Goal: Task Accomplishment & Management: Use online tool/utility

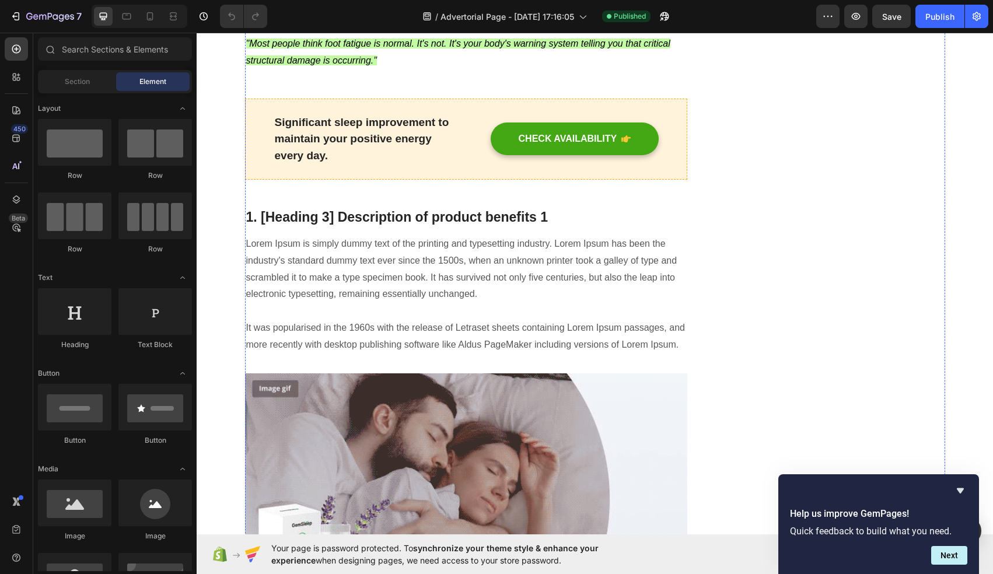
scroll to position [1175, 0]
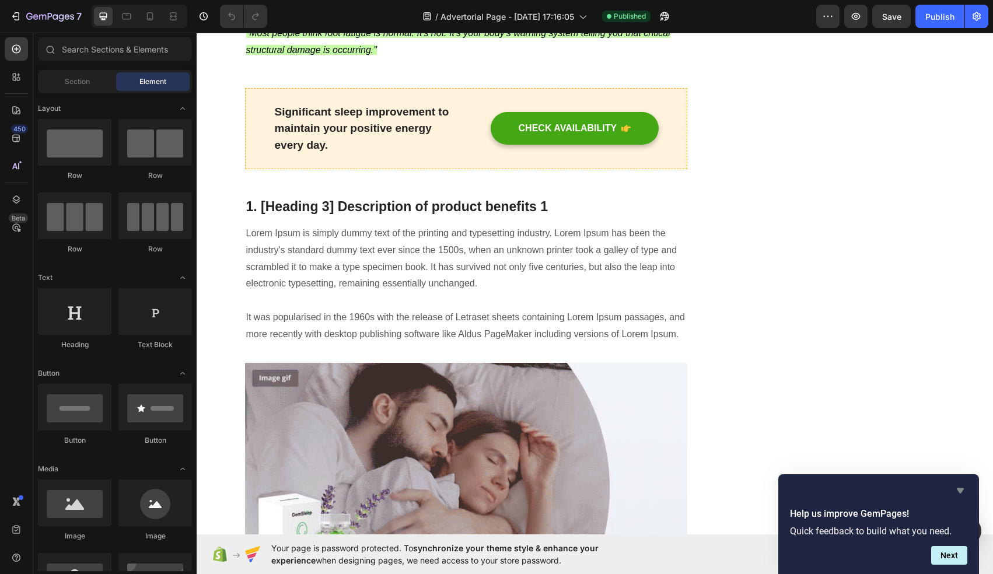
click at [961, 490] on icon "Hide survey" at bounding box center [959, 490] width 7 height 5
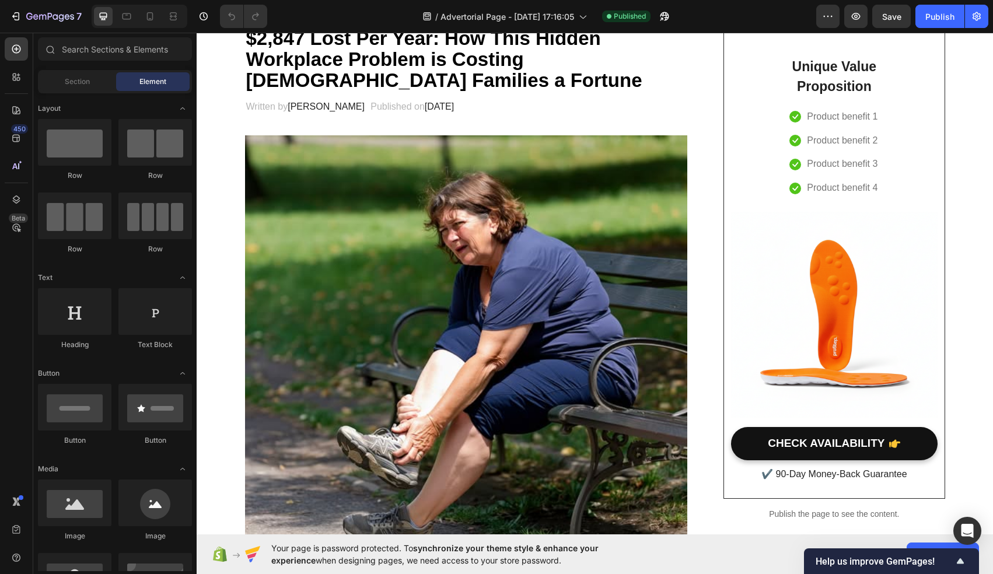
scroll to position [0, 0]
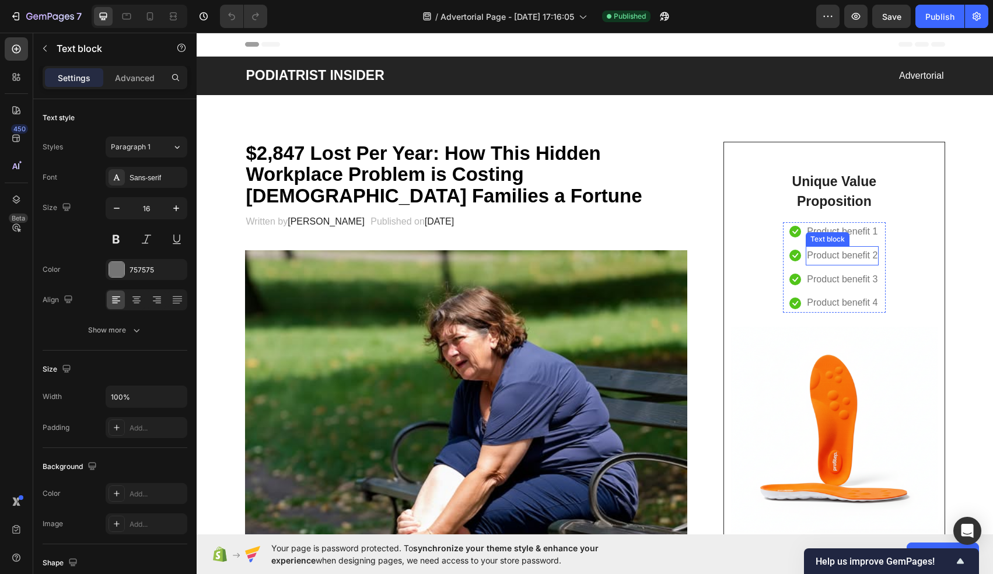
click at [813, 259] on p "Product benefit 2" at bounding box center [842, 255] width 71 height 17
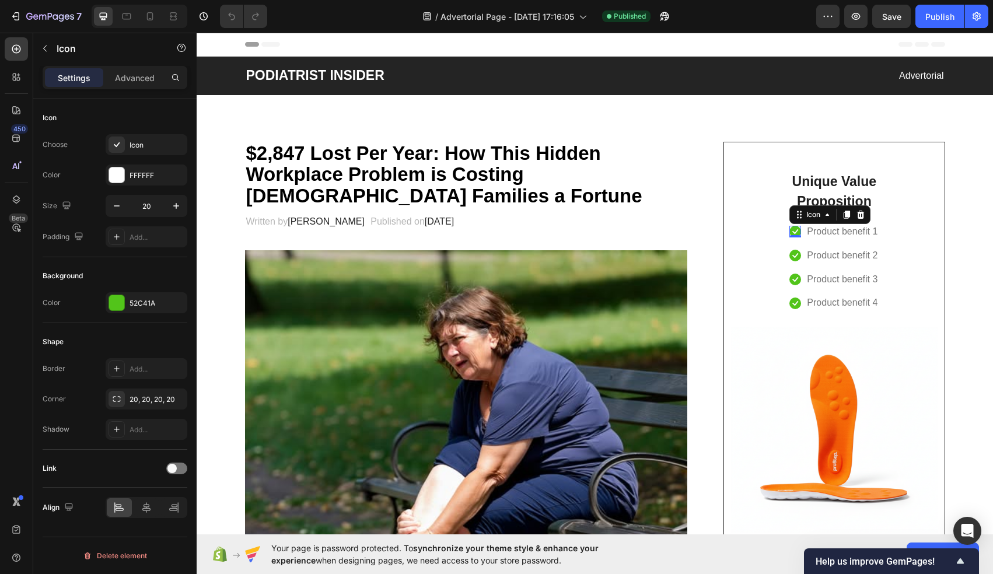
click at [796, 222] on div "Icon" at bounding box center [829, 214] width 81 height 19
click at [856, 239] on p "Product benefit 1" at bounding box center [842, 231] width 71 height 17
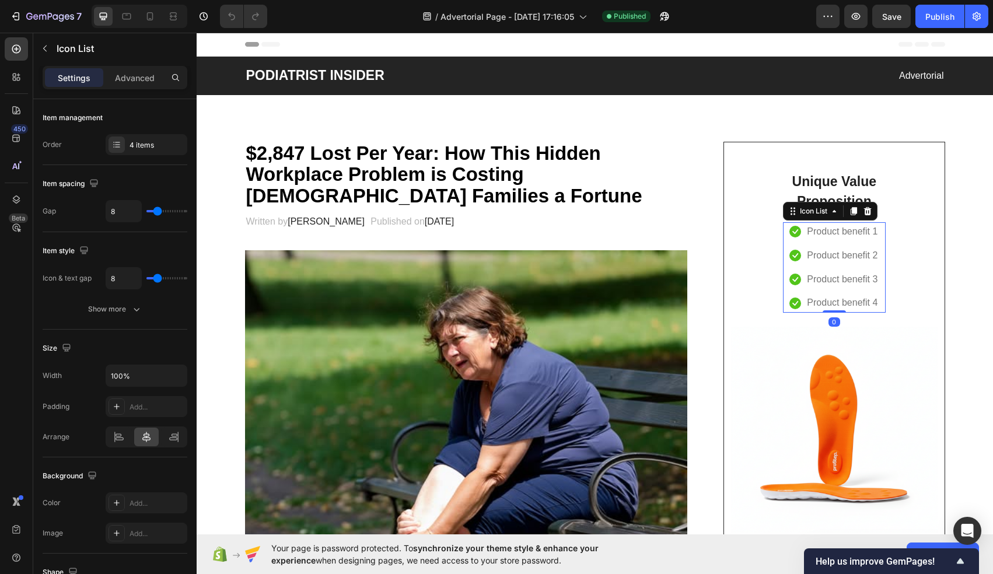
click at [882, 246] on div "Icon Product benefit 1 Text block Icon Product benefit 2 Text block Icon Produc…" at bounding box center [834, 267] width 103 height 90
click at [850, 175] on p "Unique Value Proposition" at bounding box center [834, 191] width 100 height 40
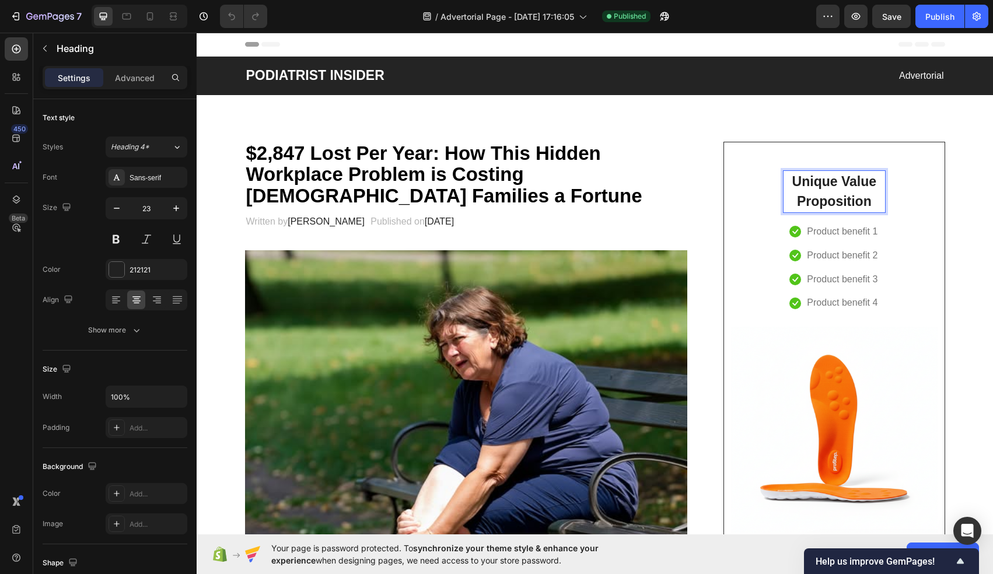
click at [820, 185] on p "Unique Value Proposition" at bounding box center [834, 191] width 100 height 40
click at [864, 204] on p "Unique Value Proposition" at bounding box center [834, 191] width 100 height 40
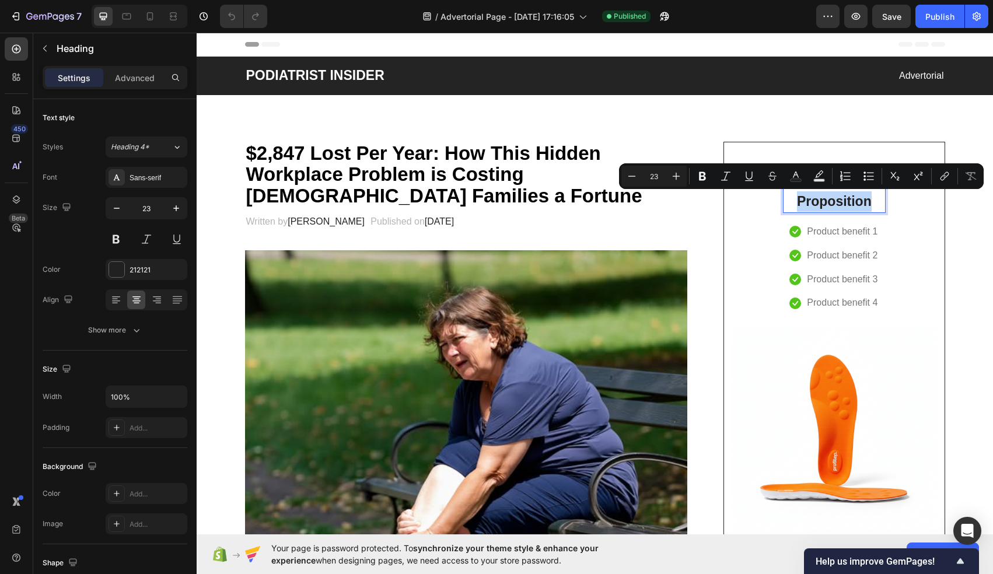
click at [794, 198] on p "Unique Value Proposition" at bounding box center [834, 191] width 100 height 40
click at [784, 198] on p "Unique Value Proposition" at bounding box center [834, 191] width 100 height 40
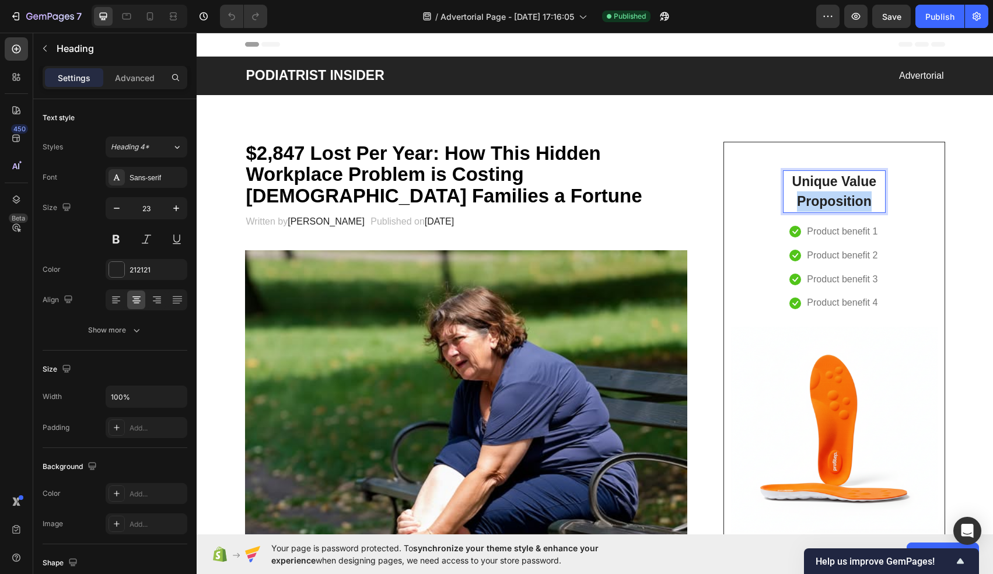
click at [784, 198] on p "Unique Value Proposition" at bounding box center [834, 191] width 100 height 40
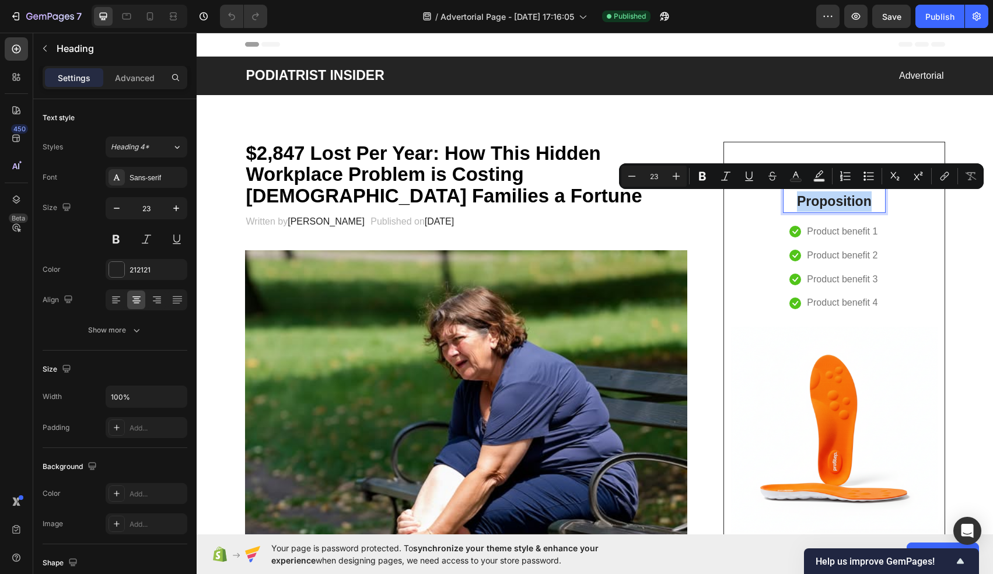
click at [870, 201] on p "Unique Value Proposition" at bounding box center [834, 191] width 100 height 40
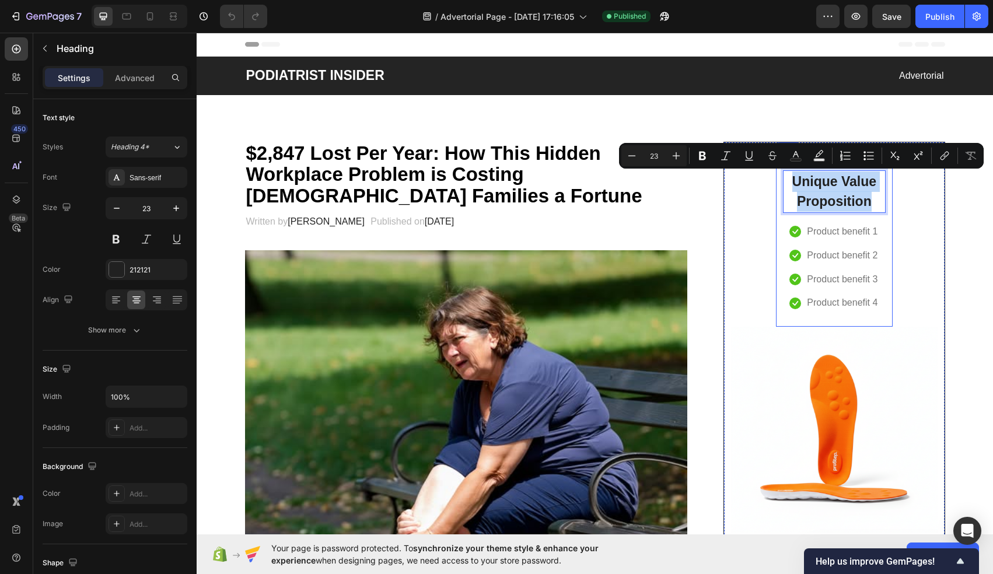
drag, startPoint x: 870, startPoint y: 201, endPoint x: 780, endPoint y: 166, distance: 96.4
click at [780, 166] on div "Unique Value Proposition Heading 16 Icon Product benefit 1 Text block Icon Prod…" at bounding box center [834, 241] width 117 height 170
click at [826, 293] on ul "Icon Product benefit 1 Text block Icon Product benefit 2 Text block Icon Produc…" at bounding box center [833, 267] width 89 height 90
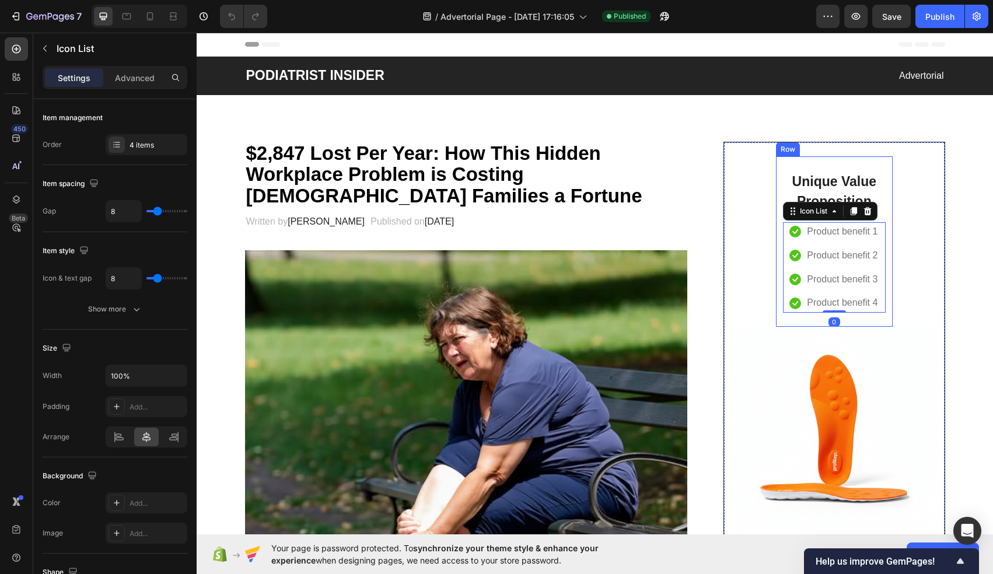
click at [888, 223] on div "Unique Value Proposition Heading Icon Product benefit 1 Text block Icon Product…" at bounding box center [834, 241] width 117 height 170
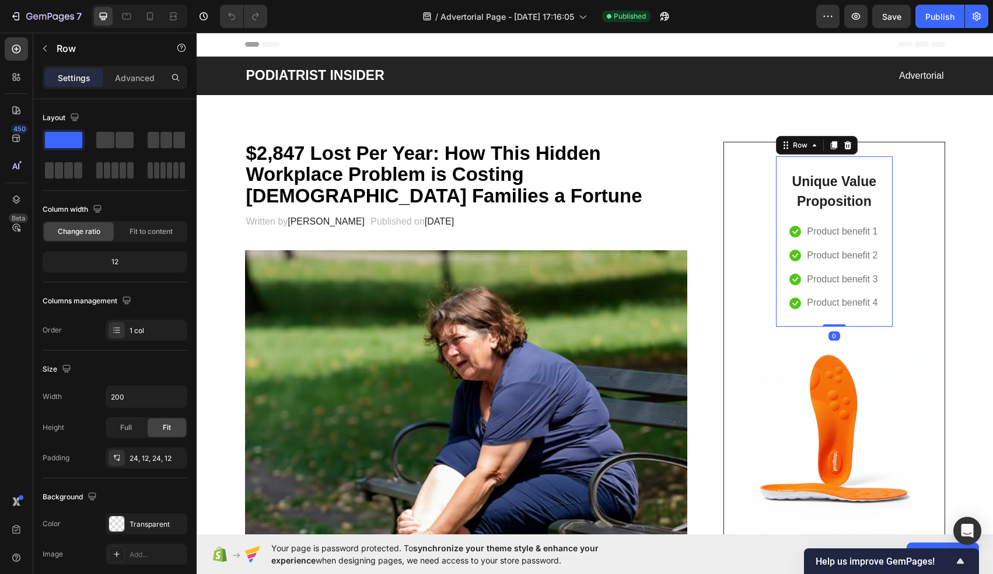
click at [777, 174] on div "Unique Value Proposition Heading Icon Product benefit 1 Text block Icon Product…" at bounding box center [834, 241] width 117 height 170
click at [803, 192] on p "Unique Value Proposition" at bounding box center [834, 191] width 100 height 40
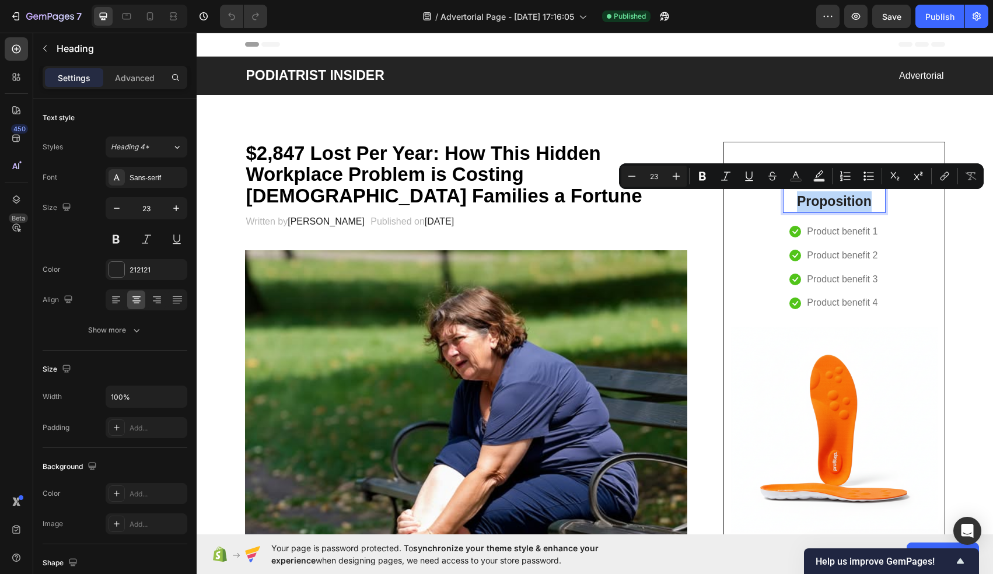
click at [790, 197] on p "Unique Value Proposition" at bounding box center [834, 191] width 100 height 40
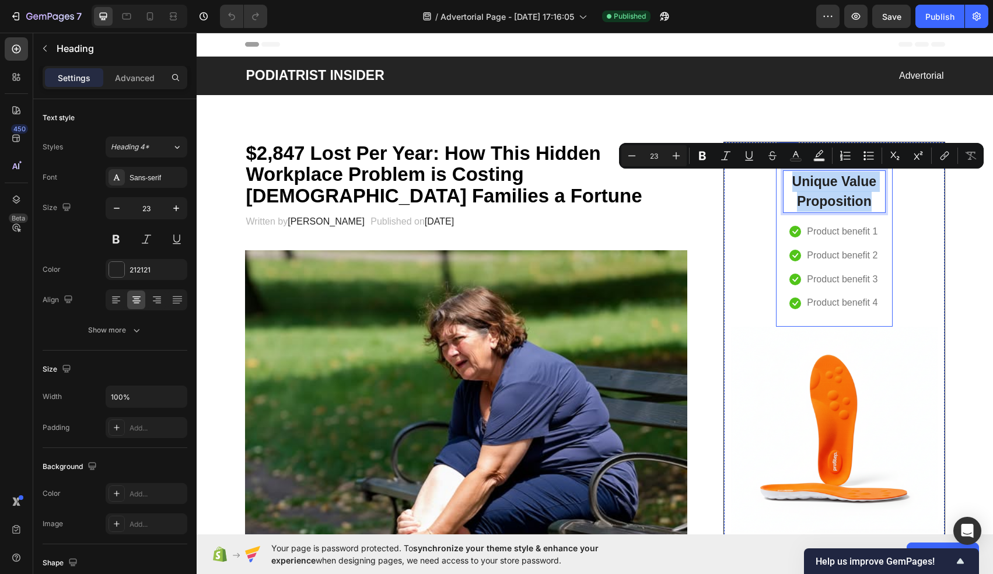
drag, startPoint x: 876, startPoint y: 207, endPoint x: 781, endPoint y: 180, distance: 98.9
click at [781, 180] on div "Unique Value Proposition Heading 16 Icon Product benefit 1 Text block Icon Prod…" at bounding box center [834, 241] width 117 height 170
click at [823, 281] on p "Product benefit 3" at bounding box center [842, 279] width 71 height 17
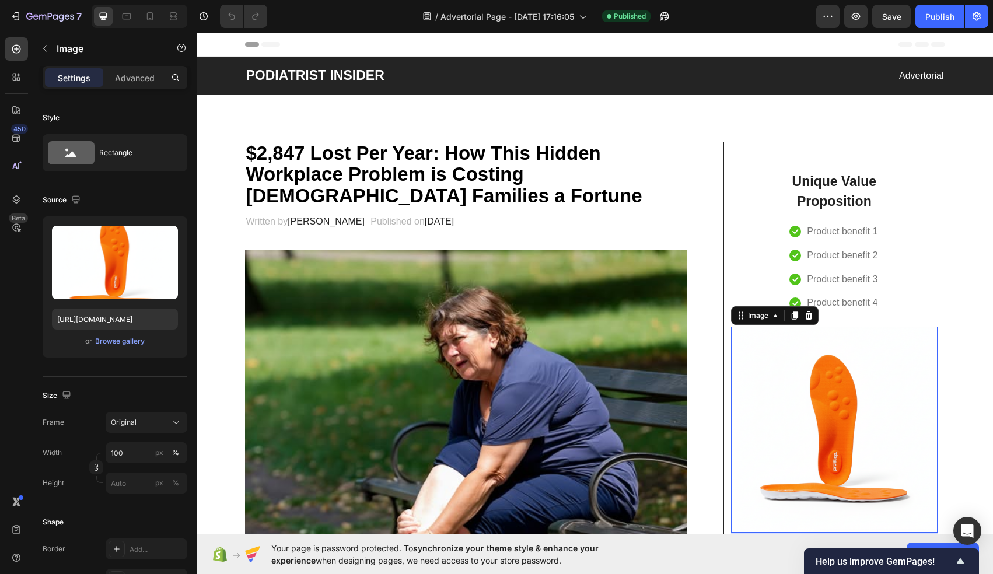
click at [791, 334] on img at bounding box center [834, 430] width 206 height 206
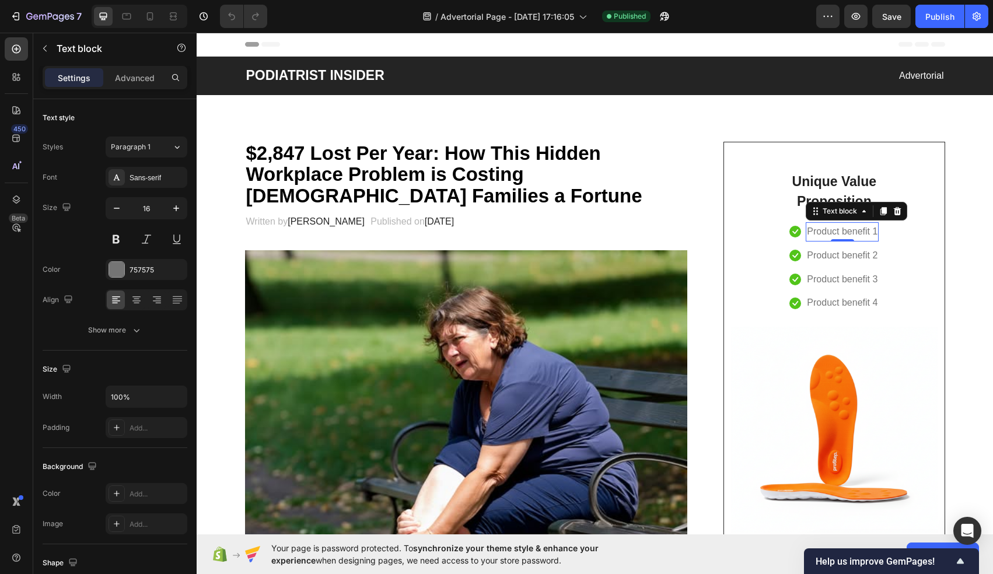
click at [857, 236] on p "Product benefit 1" at bounding box center [842, 231] width 71 height 17
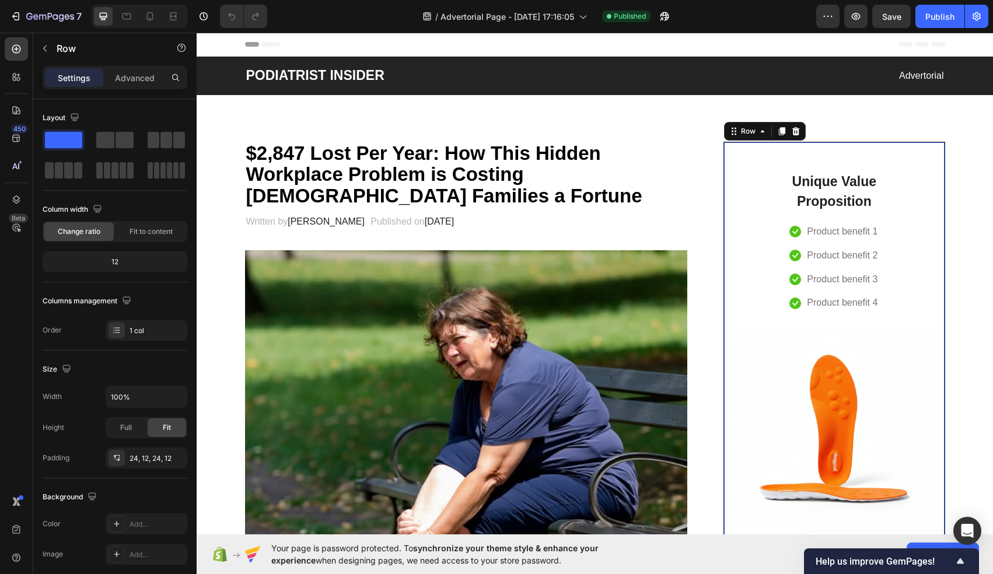
click at [773, 232] on div "Unique Value Proposition Heading Icon Product benefit 1 Text block Icon Product…" at bounding box center [834, 377] width 206 height 443
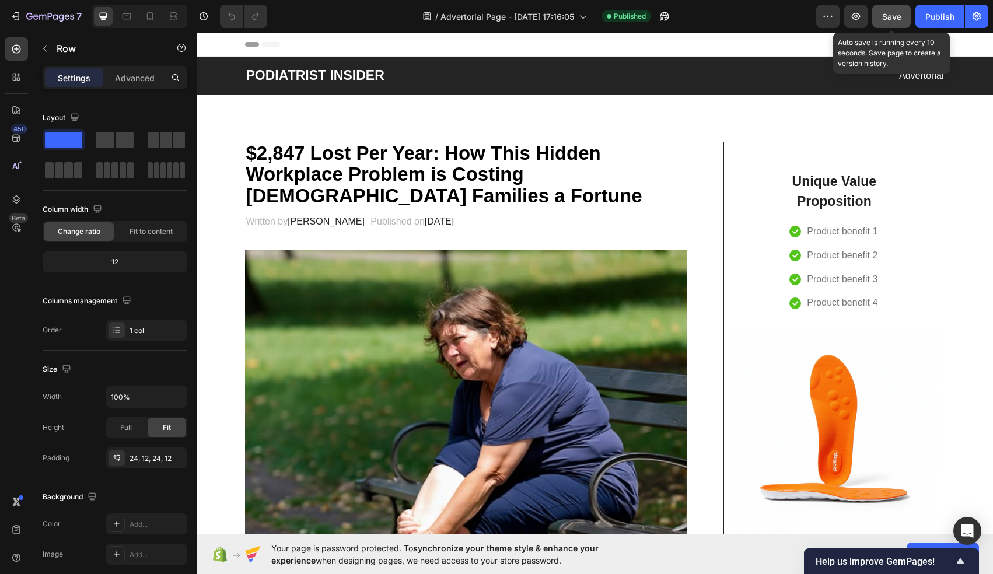
click at [895, 15] on span "Save" at bounding box center [891, 17] width 19 height 10
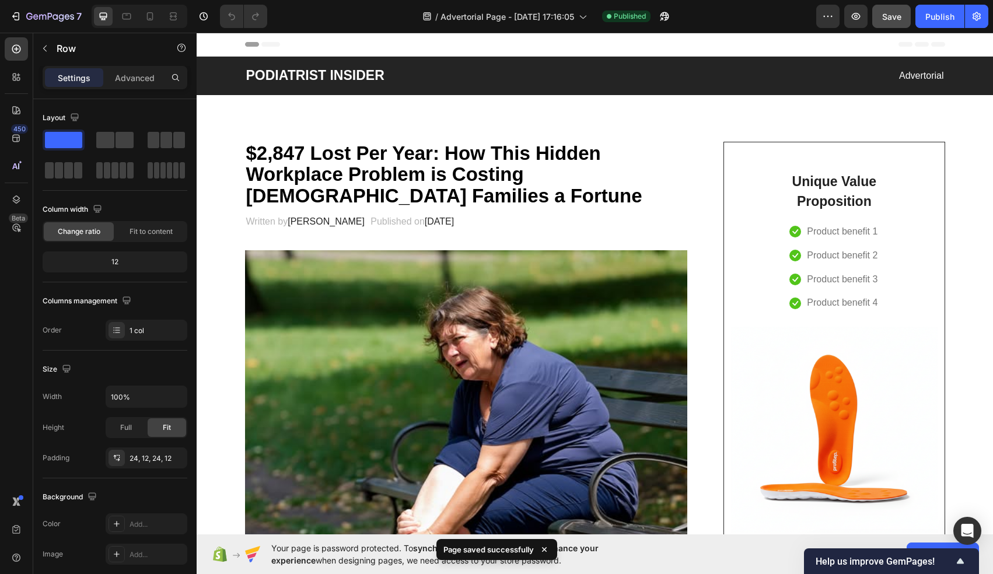
click at [758, 160] on div "Unique Value Proposition Heading Icon Product benefit 1 Text block Icon Product…" at bounding box center [834, 377] width 206 height 443
click at [809, 183] on p "Unique Value Proposition" at bounding box center [834, 191] width 100 height 40
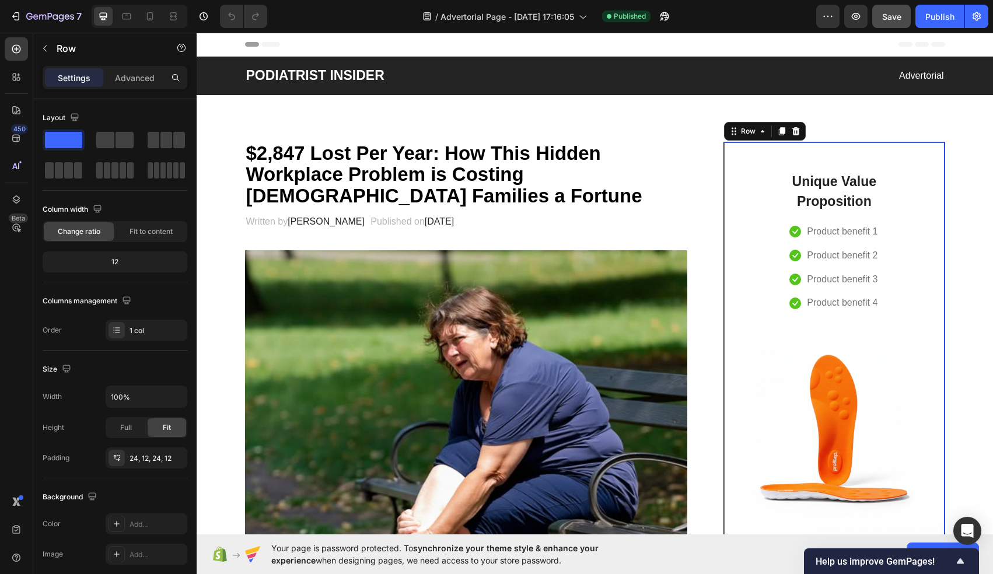
click at [769, 160] on div "Unique Value Proposition Heading Icon Product benefit 1 Text block Icon Product…" at bounding box center [834, 377] width 206 height 443
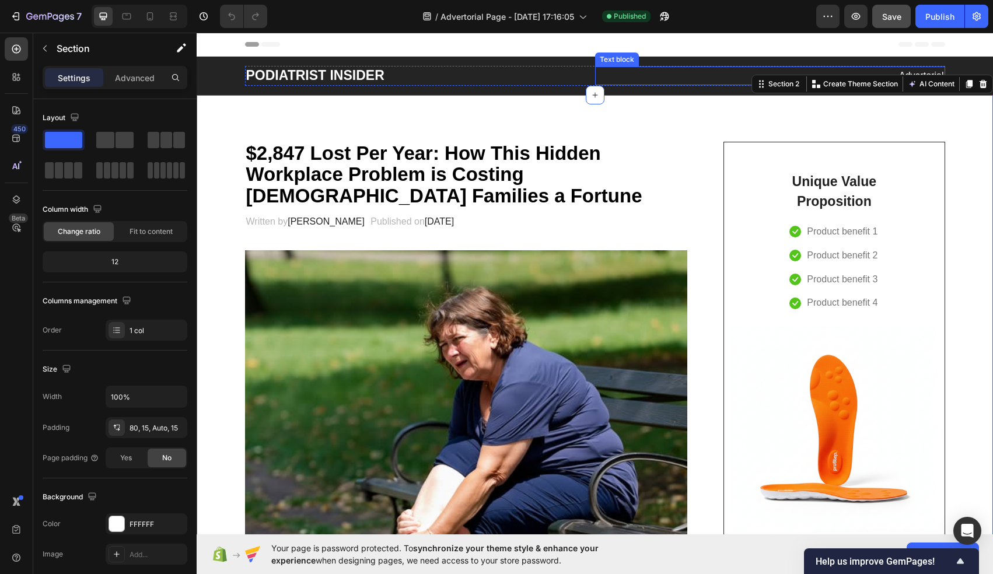
click at [639, 76] on p "Advertorial" at bounding box center [770, 76] width 348 height 17
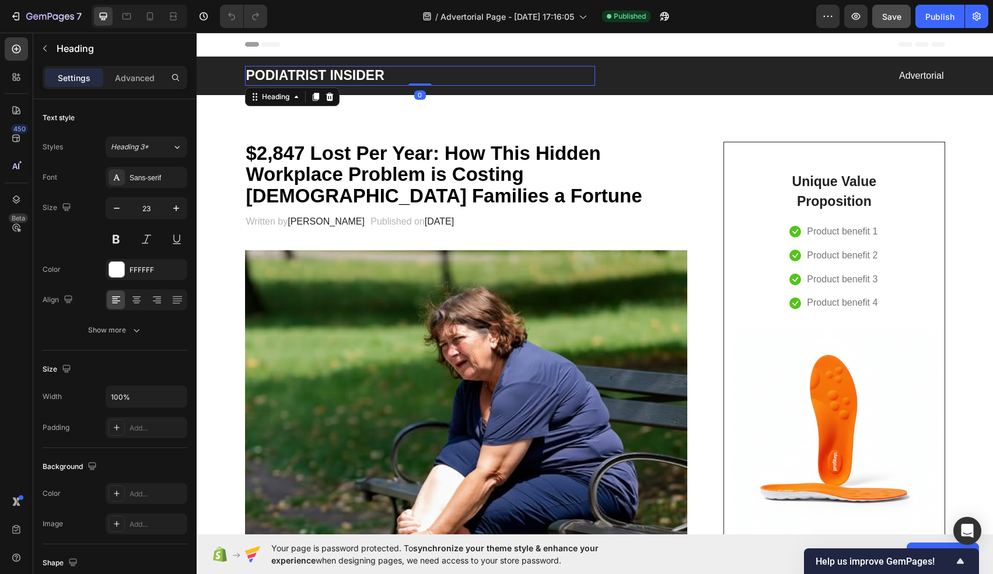
click at [575, 73] on h2 "PODIATRIST INSIDER" at bounding box center [420, 76] width 350 height 20
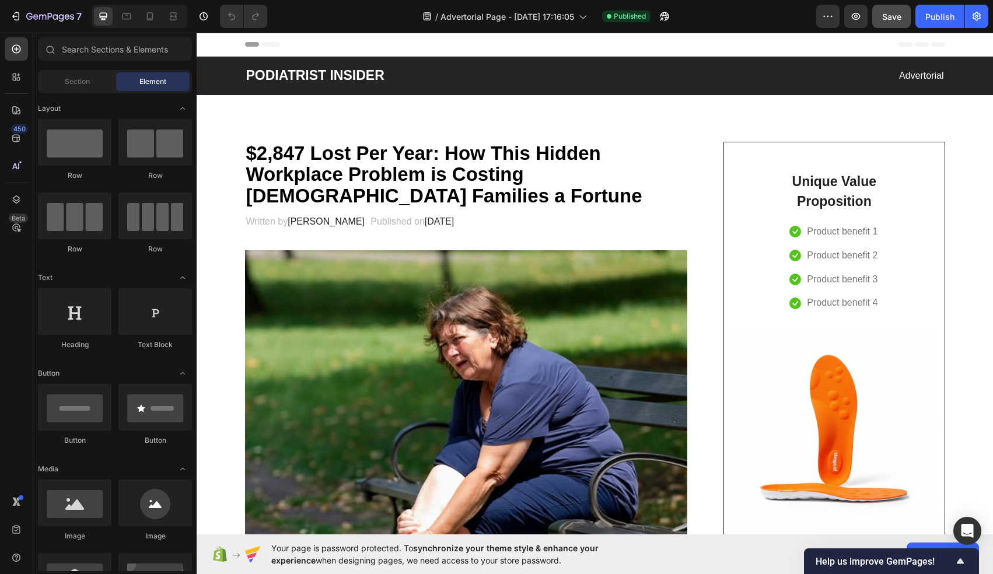
click at [559, 42] on div "Header" at bounding box center [595, 44] width 700 height 23
click at [268, 45] on icon at bounding box center [270, 44] width 19 height 5
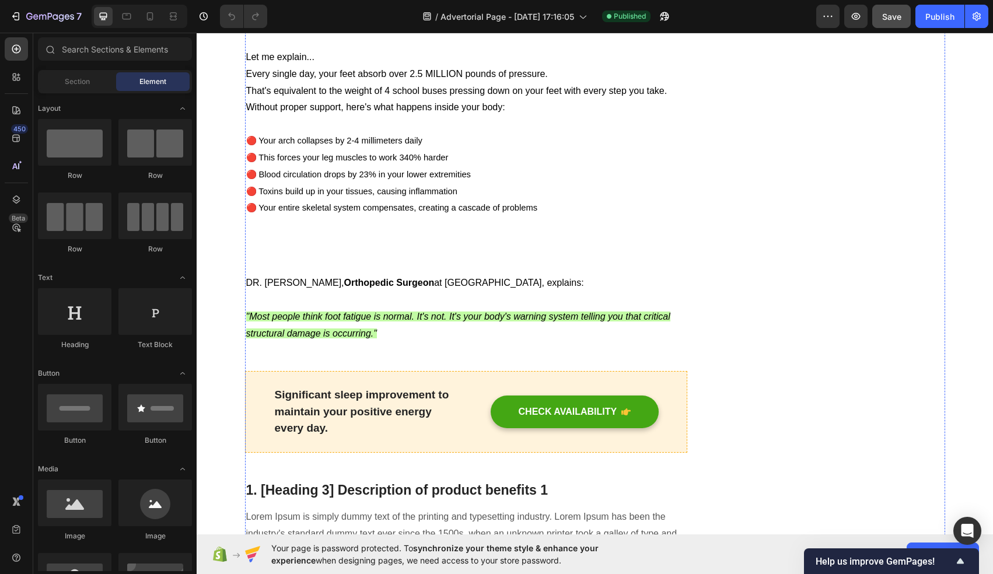
scroll to position [1389, 0]
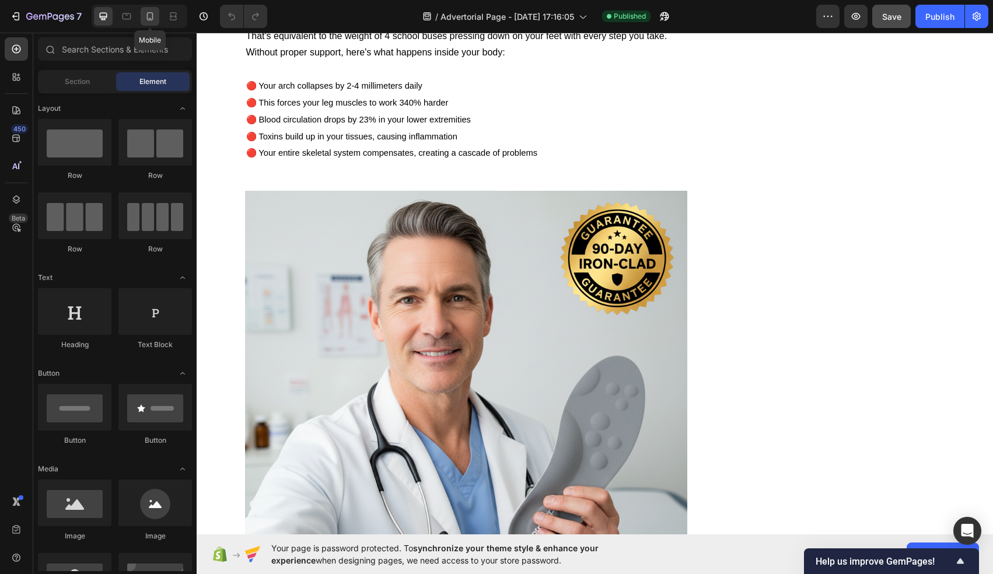
click at [154, 14] on icon at bounding box center [150, 16] width 12 height 12
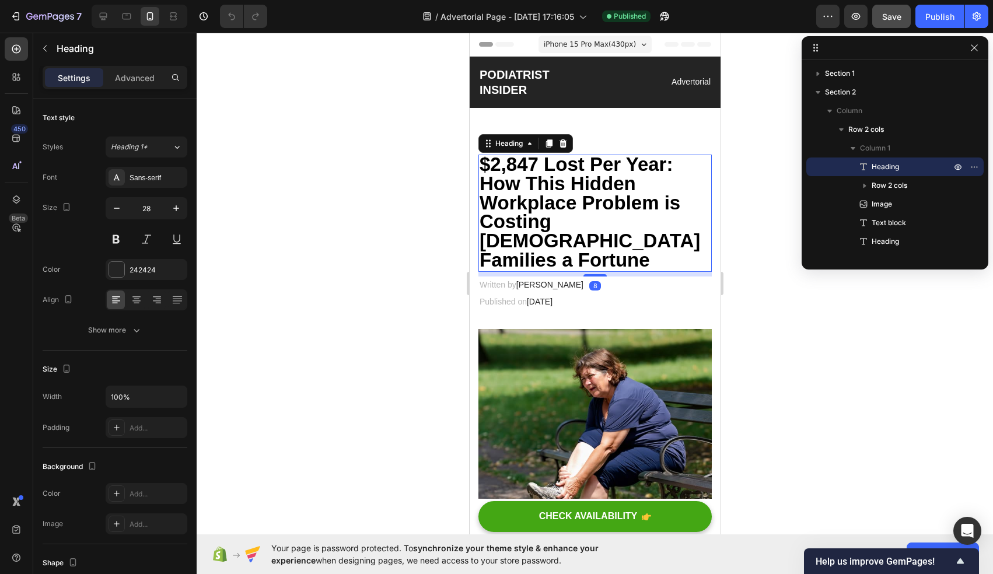
click at [556, 195] on span "$2,847 Lost Per Year: How This Hidden Workplace Problem is Costing [DEMOGRAPHIC…" at bounding box center [589, 211] width 220 height 117
click at [390, 220] on div at bounding box center [595, 303] width 796 height 541
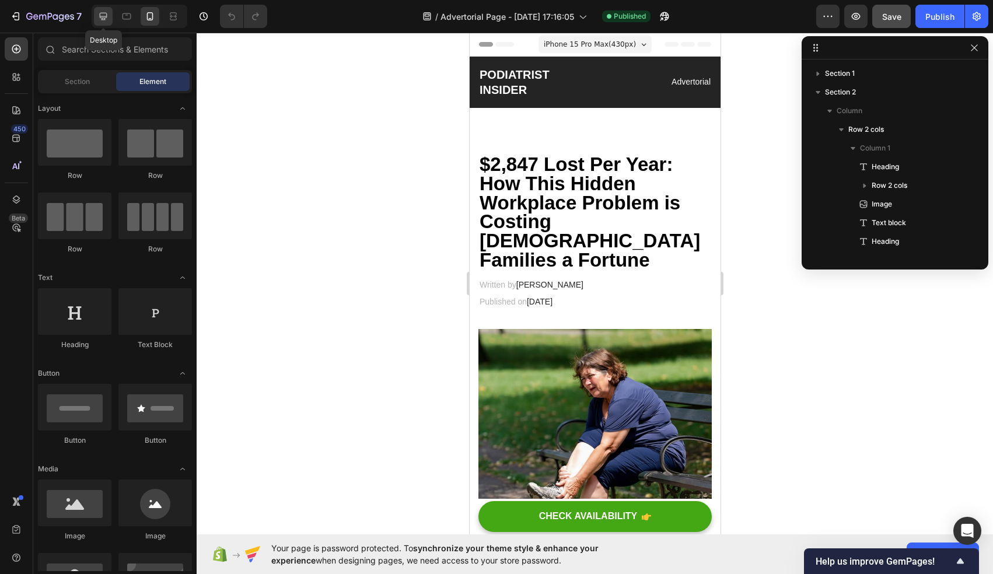
click at [108, 17] on icon at bounding box center [103, 16] width 12 height 12
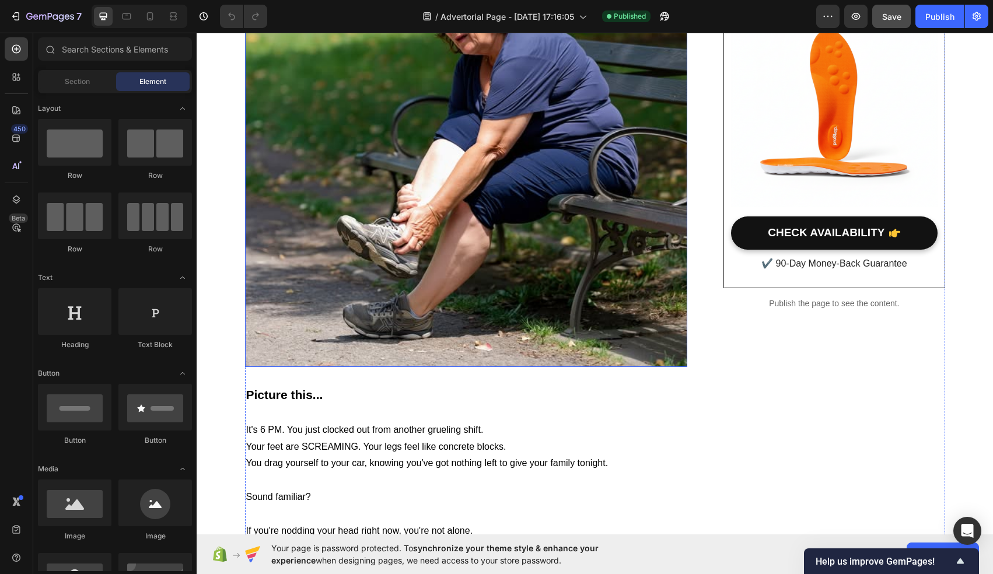
scroll to position [335, 0]
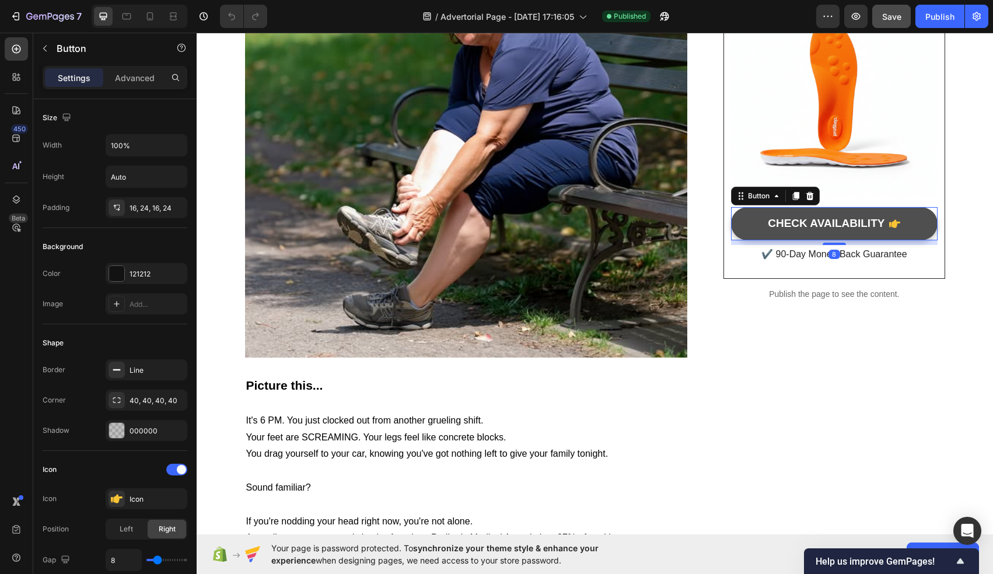
click at [757, 224] on button "CHECK AVAILABILITY" at bounding box center [834, 223] width 206 height 33
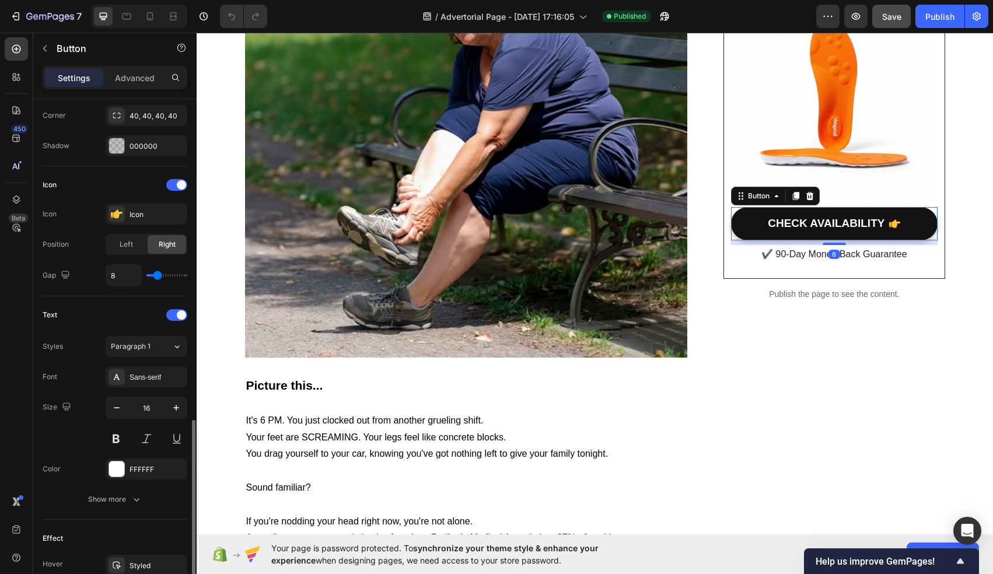
scroll to position [420, 0]
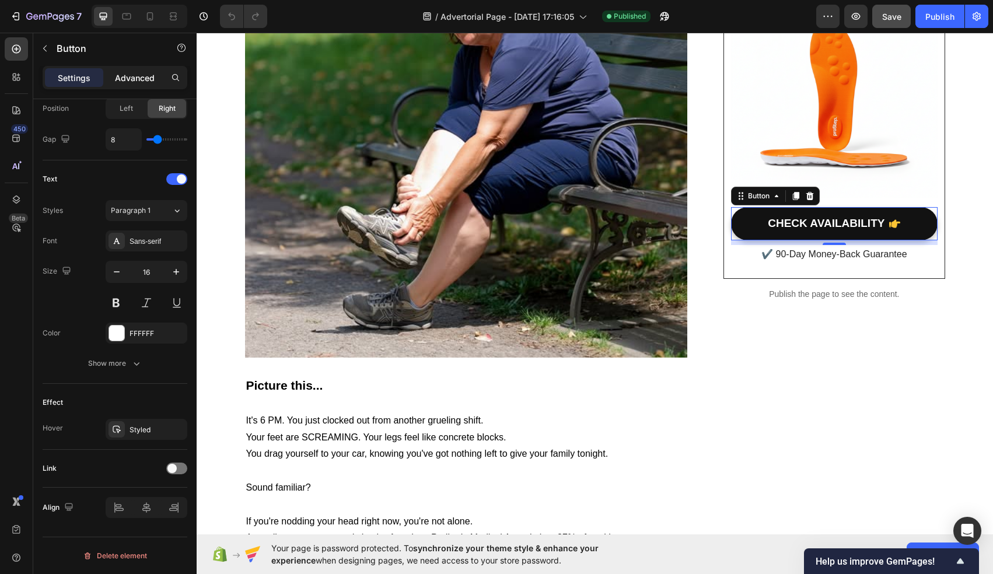
click at [135, 77] on p "Advanced" at bounding box center [135, 78] width 40 height 12
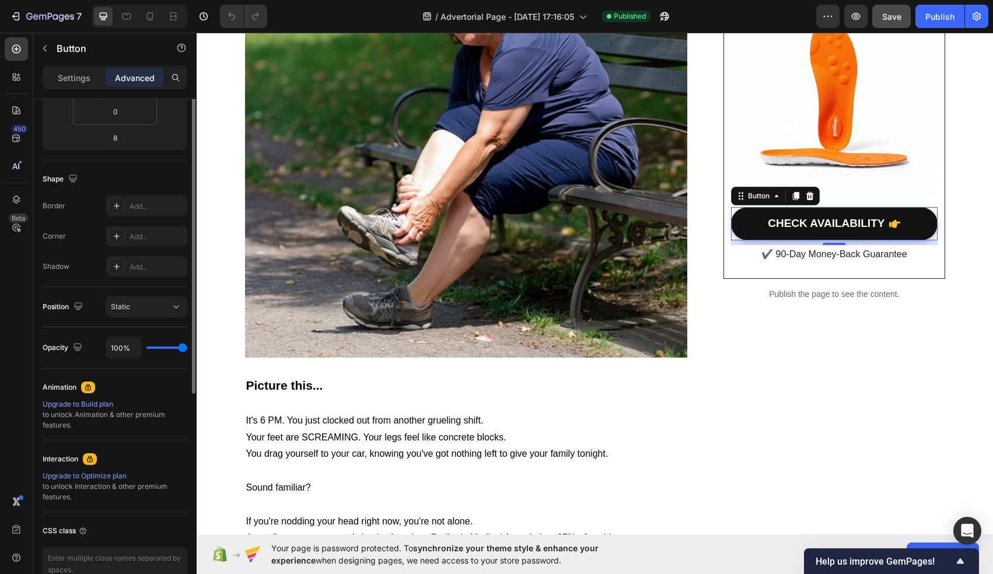
scroll to position [0, 0]
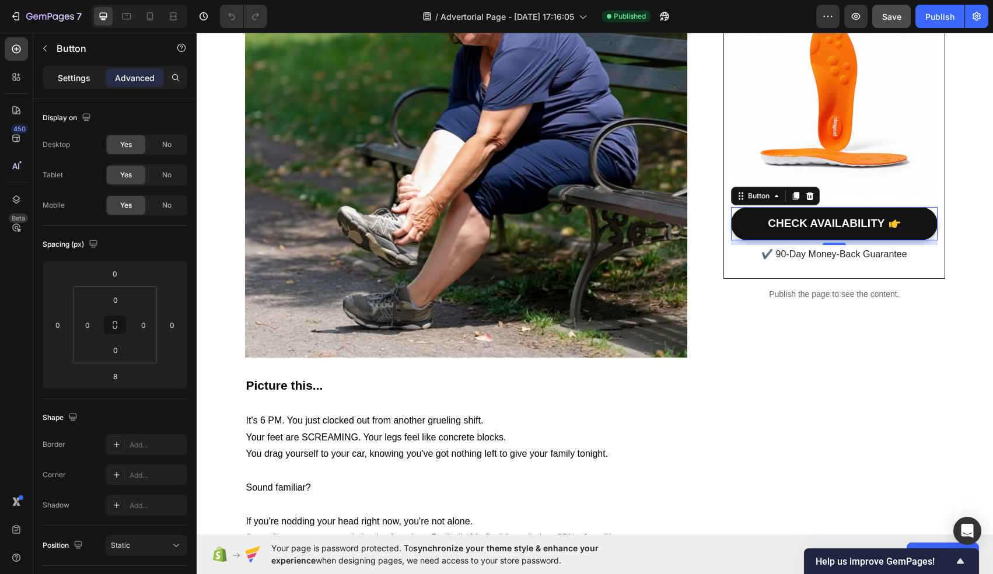
click at [86, 83] on p "Settings" at bounding box center [74, 78] width 33 height 12
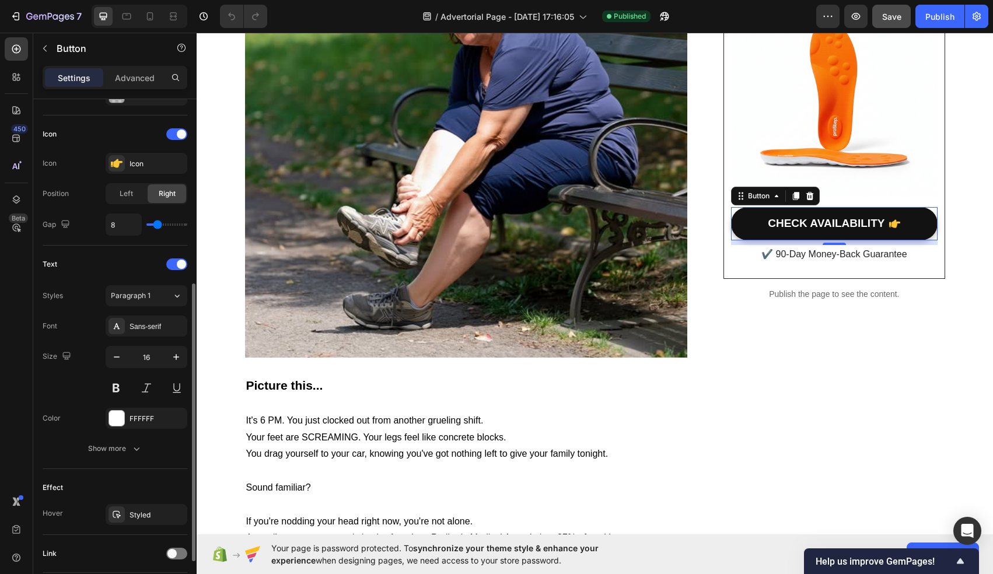
scroll to position [420, 0]
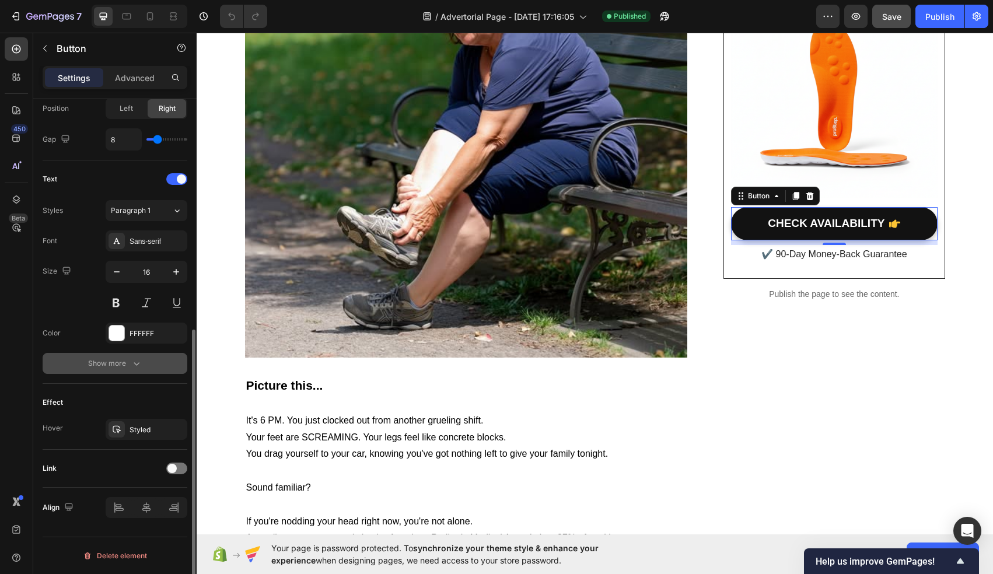
click at [111, 365] on div "Show more" at bounding box center [115, 363] width 54 height 12
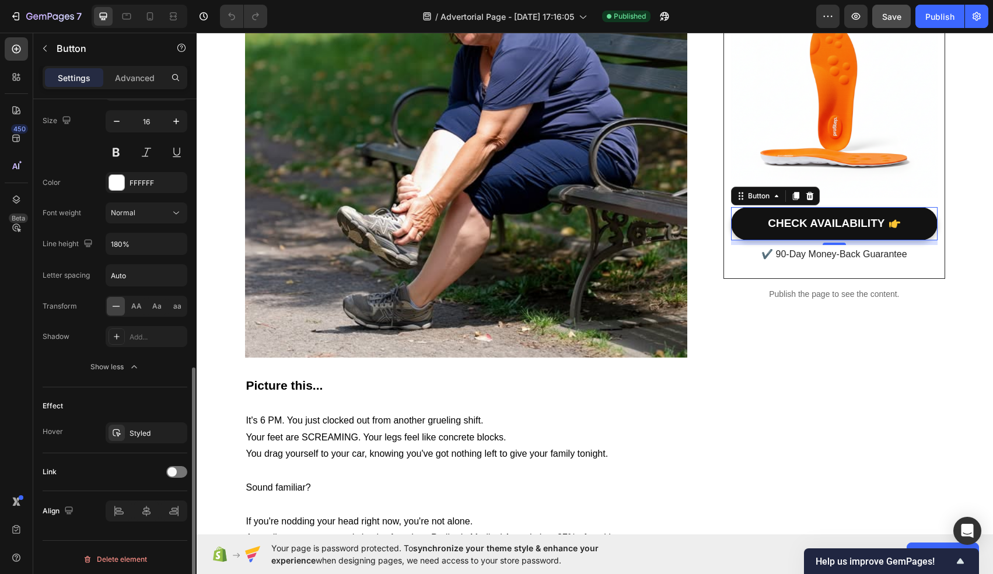
scroll to position [574, 0]
click at [176, 466] on span at bounding box center [171, 468] width 9 height 9
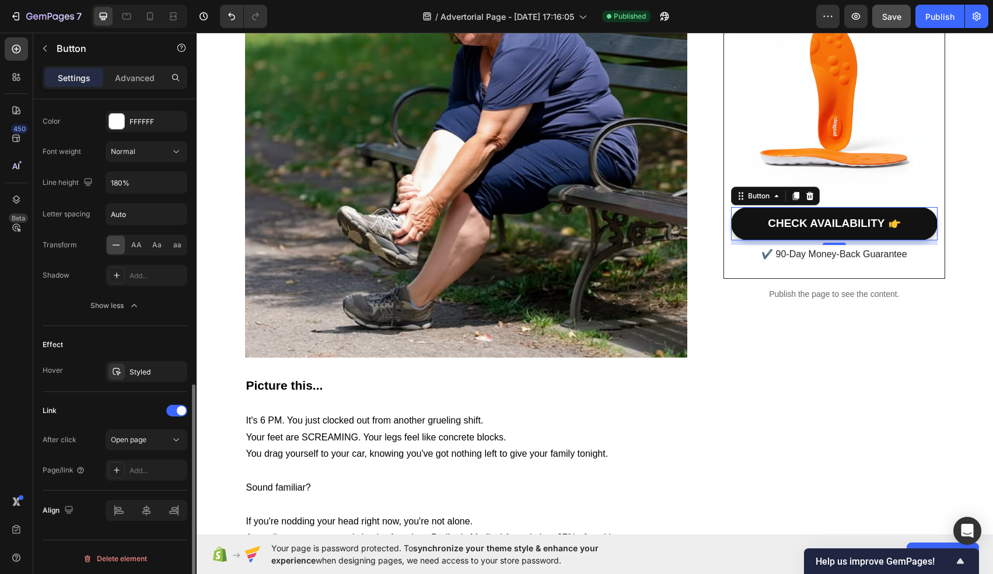
scroll to position [635, 0]
click at [154, 437] on div "Open page" at bounding box center [140, 437] width 59 height 10
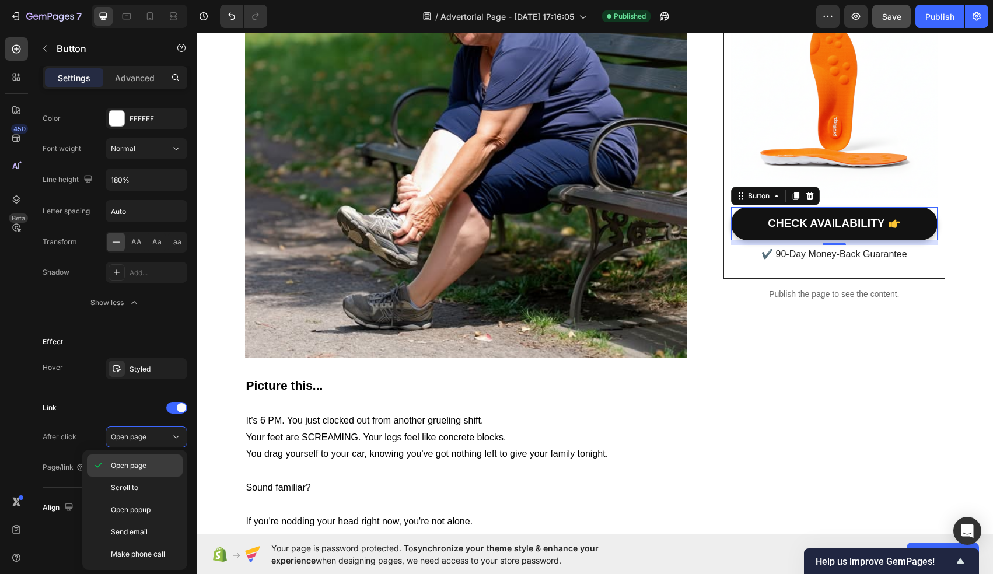
click at [132, 455] on div "Open page" at bounding box center [135, 465] width 96 height 22
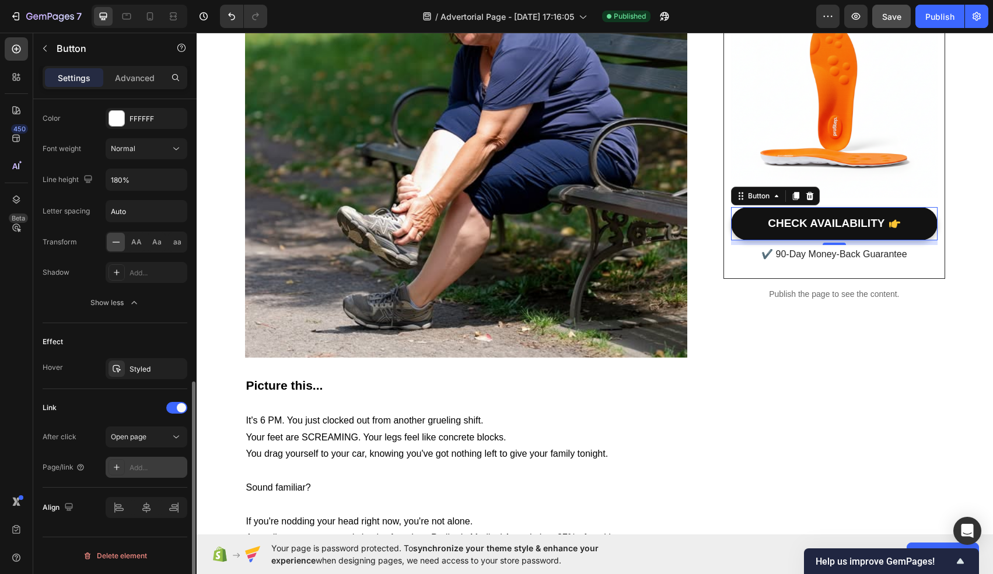
click at [143, 472] on div "Add..." at bounding box center [156, 467] width 55 height 10
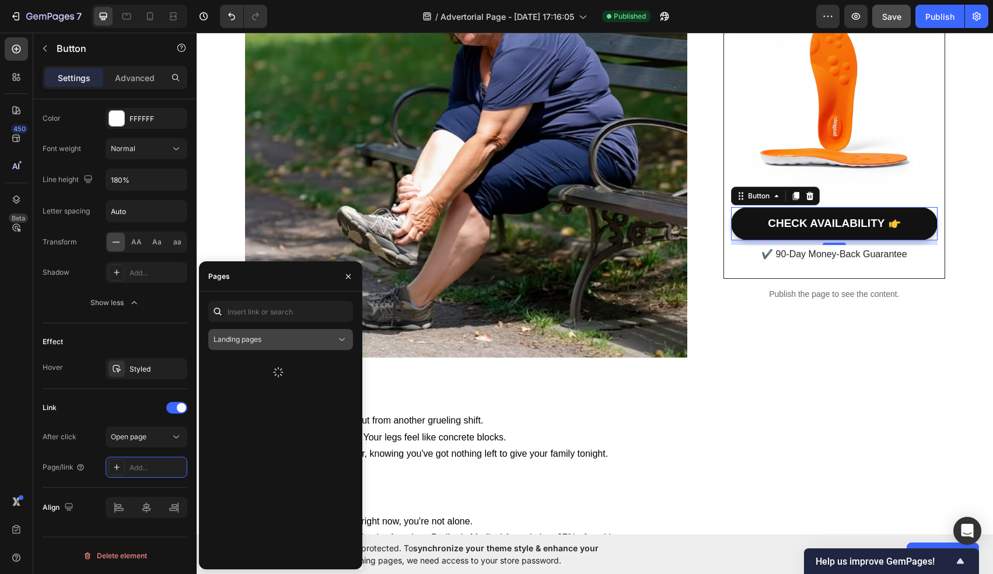
click at [248, 336] on span "Landing pages" at bounding box center [237, 339] width 48 height 9
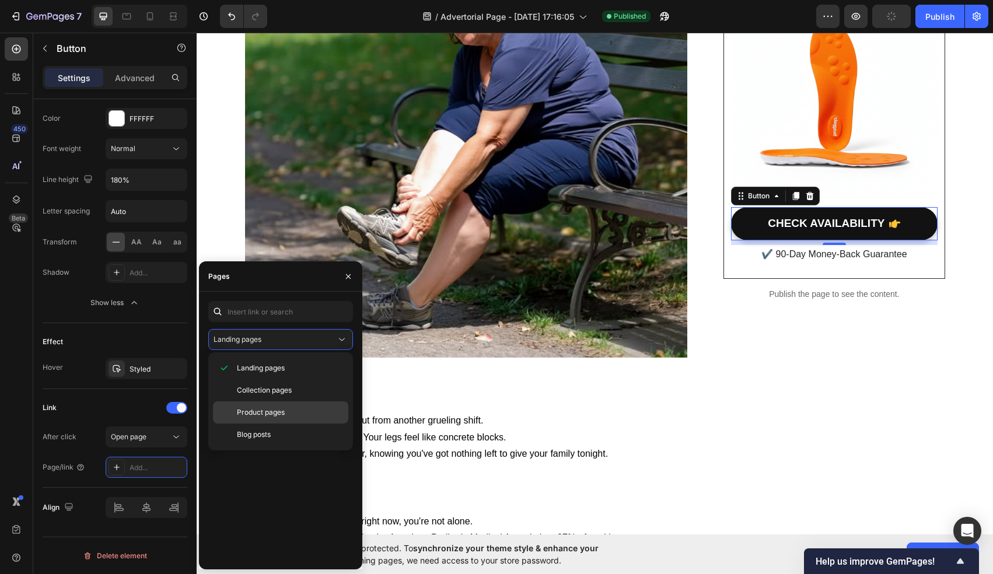
click at [264, 410] on span "Product pages" at bounding box center [261, 412] width 48 height 10
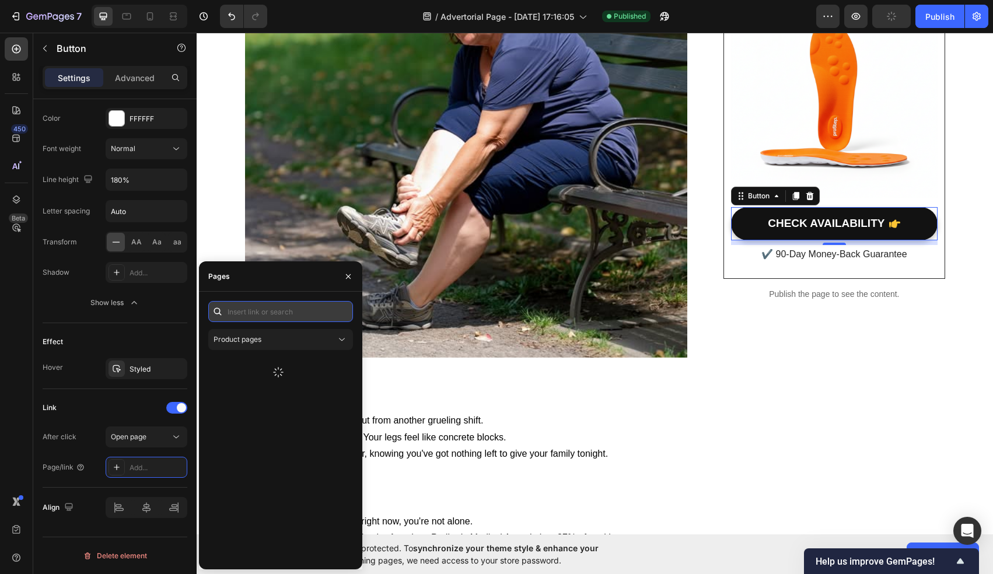
click at [287, 318] on input "text" at bounding box center [280, 311] width 145 height 21
click at [331, 343] on div "Product pages" at bounding box center [274, 339] width 122 height 10
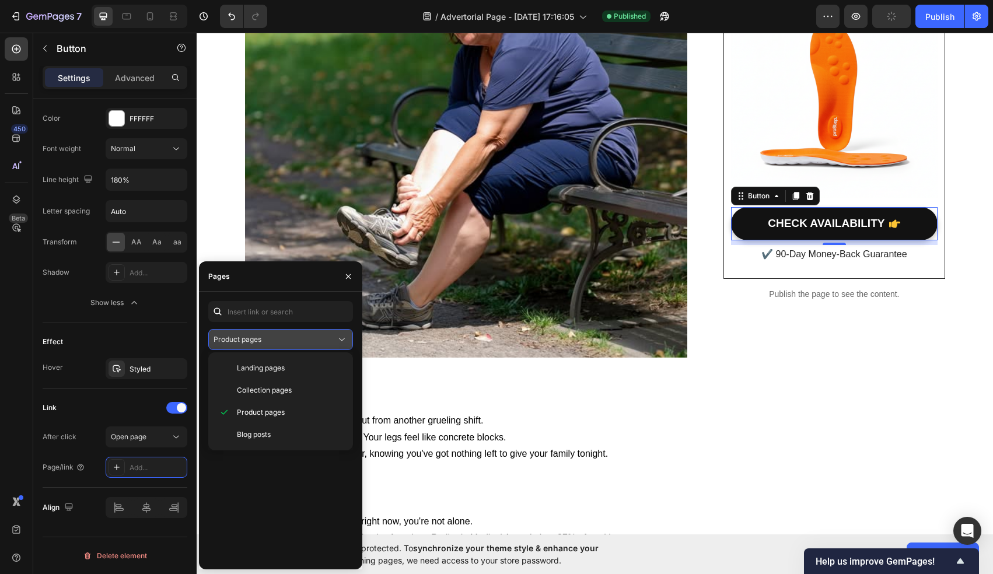
click at [331, 346] on button "Product pages" at bounding box center [280, 339] width 145 height 21
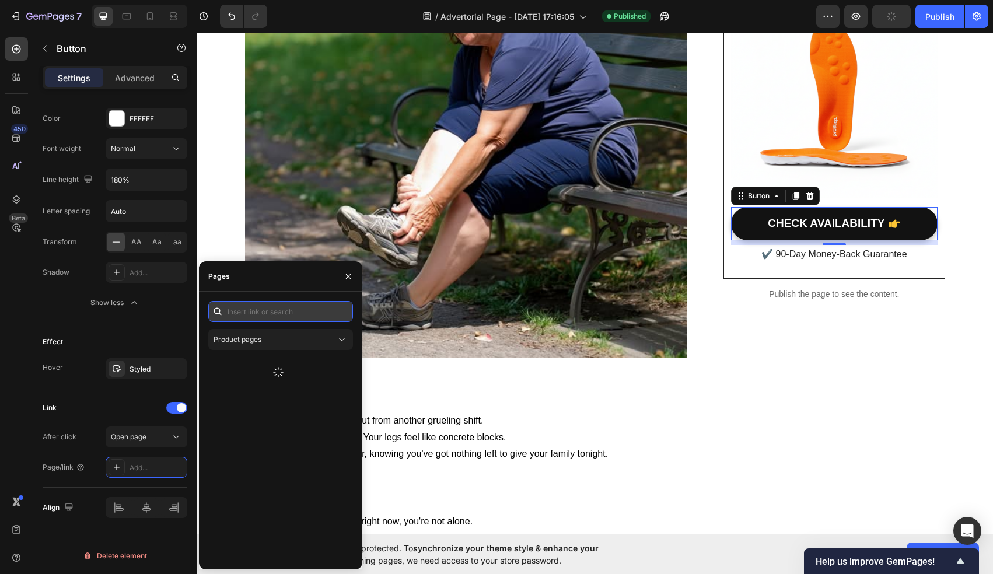
click at [289, 311] on input "text" at bounding box center [280, 311] width 145 height 21
click at [280, 341] on div "Product pages" at bounding box center [274, 339] width 122 height 10
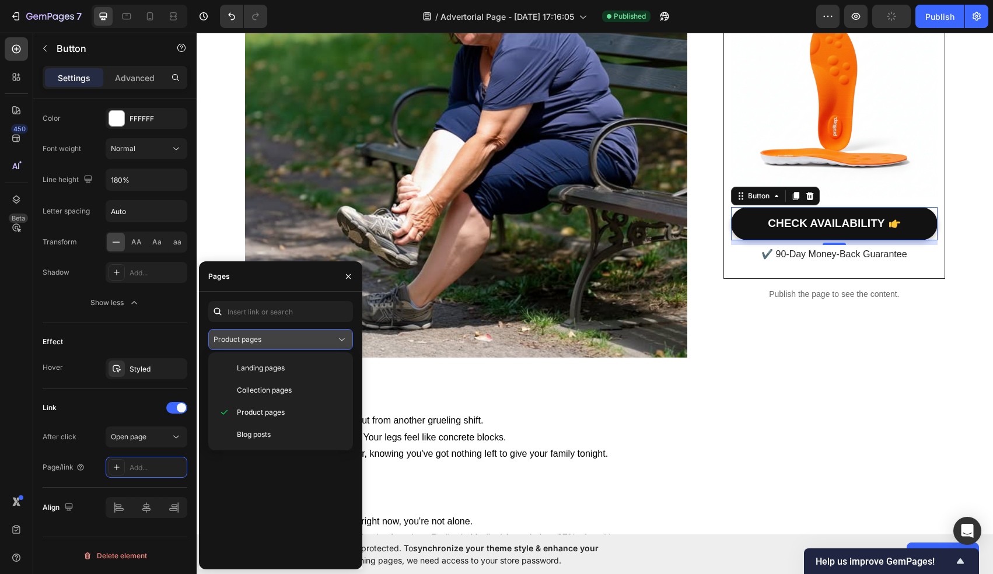
click at [280, 341] on div "Product pages" at bounding box center [274, 339] width 122 height 10
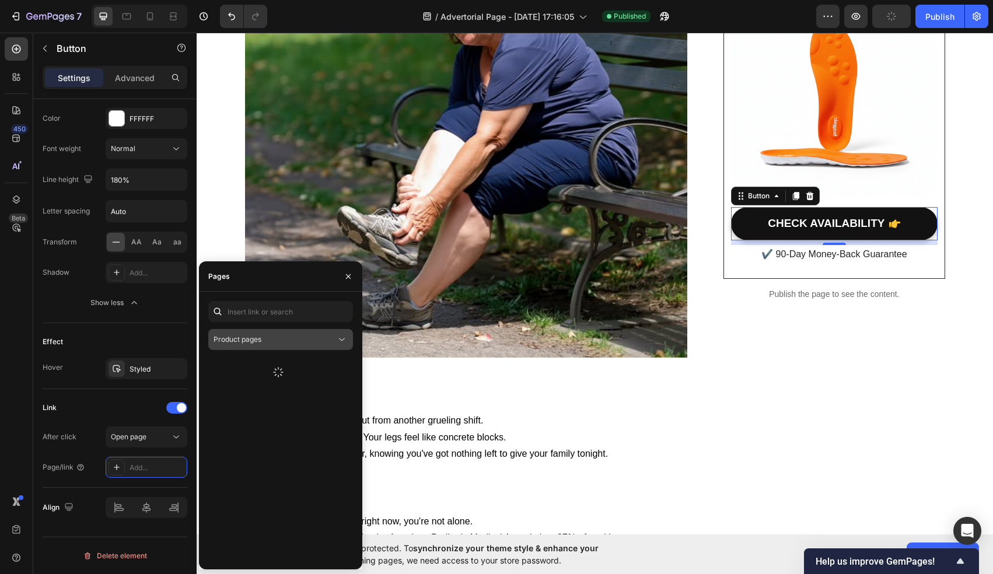
click at [280, 341] on div "Product pages" at bounding box center [274, 339] width 122 height 10
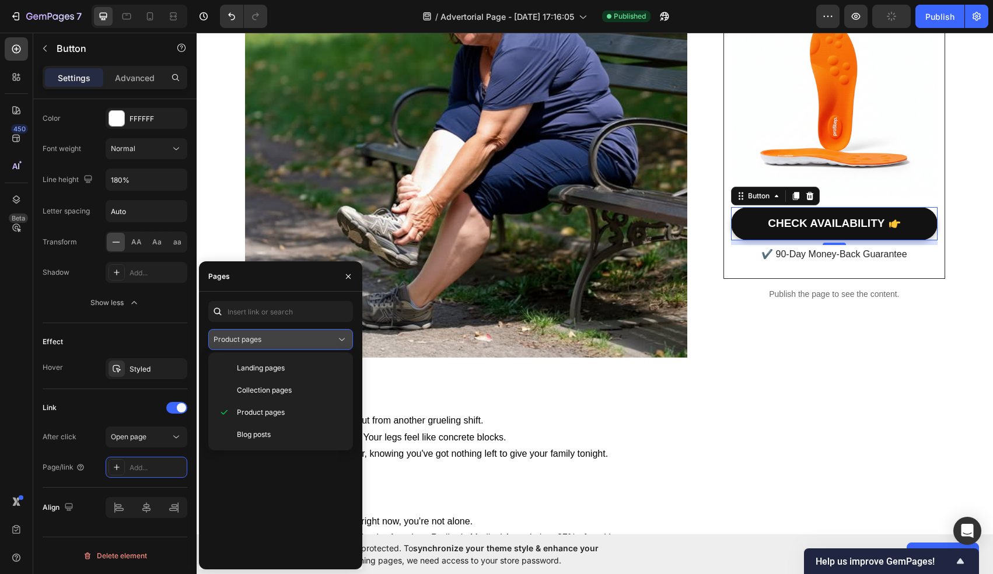
click at [280, 341] on div "Product pages" at bounding box center [274, 339] width 122 height 10
